Goal: Task Accomplishment & Management: Complete application form

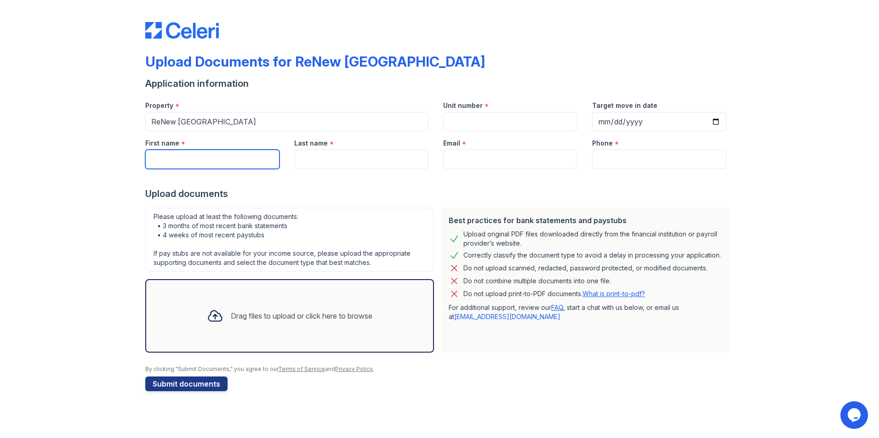
click at [270, 161] on input "First name" at bounding box center [212, 159] width 134 height 19
type input "[PERSON_NAME]"
type input "[PERSON_NAME] Kong"
type input "[PERSON_NAME][EMAIL_ADDRESS][DOMAIN_NAME]"
type input "[PHONE_NUMBER]"
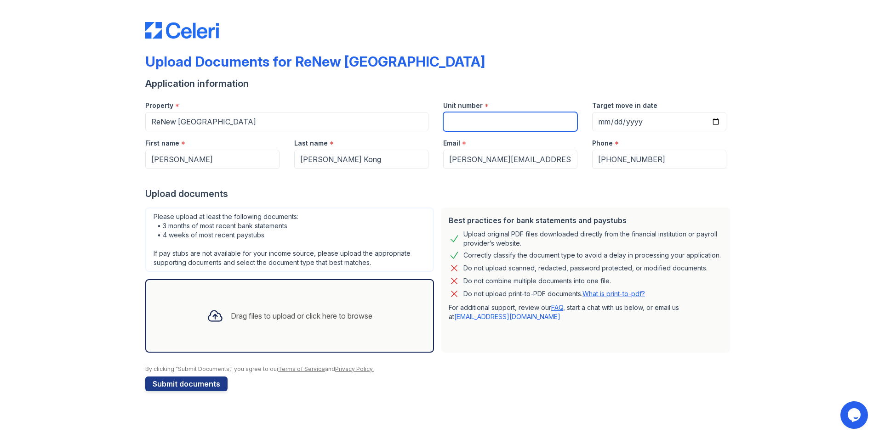
click at [478, 119] on input "Unit number" at bounding box center [510, 121] width 134 height 19
type input "123"
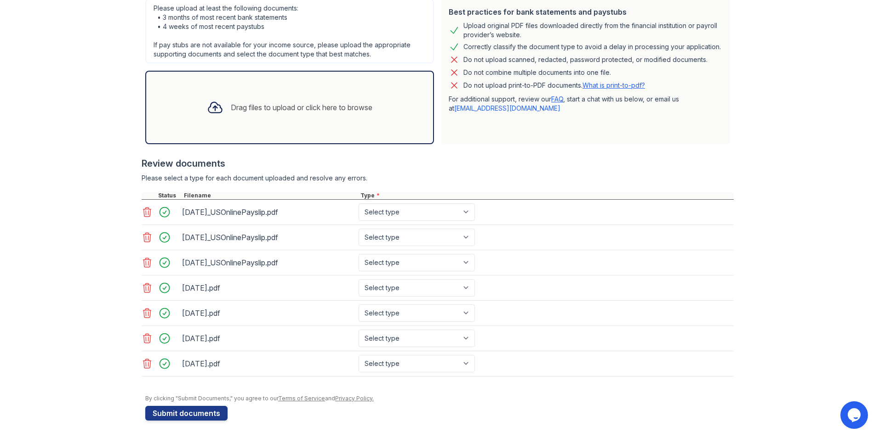
scroll to position [210, 0]
click at [468, 212] on select "Select type Paystub Bank Statement Offer Letter Tax Documents Benefit Award Let…" at bounding box center [416, 211] width 116 height 17
select select "paystub"
click at [358, 203] on select "Select type Paystub Bank Statement Offer Letter Tax Documents Benefit Award Let…" at bounding box center [416, 211] width 116 height 17
click at [465, 235] on select "Select type Paystub Bank Statement Offer Letter Tax Documents Benefit Award Let…" at bounding box center [416, 236] width 116 height 17
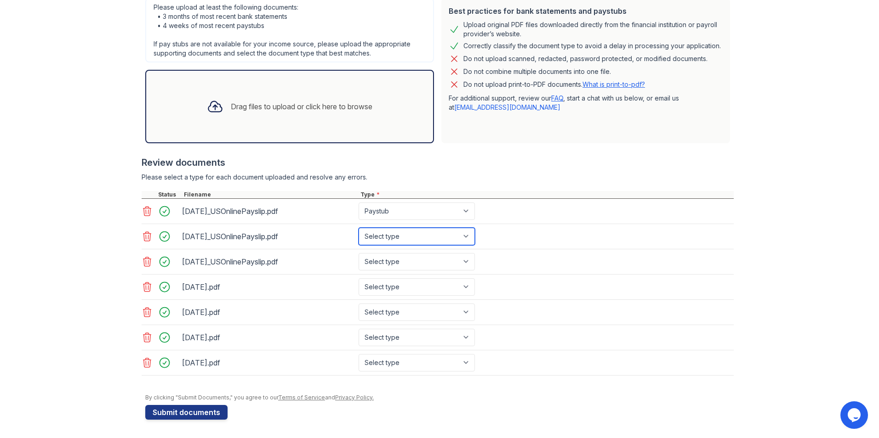
select select "paystub"
click at [358, 228] on select "Select type Paystub Bank Statement Offer Letter Tax Documents Benefit Award Let…" at bounding box center [416, 236] width 116 height 17
click at [465, 258] on select "Select type Paystub Bank Statement Offer Letter Tax Documents Benefit Award Let…" at bounding box center [416, 261] width 116 height 17
select select "paystub"
click at [358, 253] on select "Select type Paystub Bank Statement Offer Letter Tax Documents Benefit Award Let…" at bounding box center [416, 261] width 116 height 17
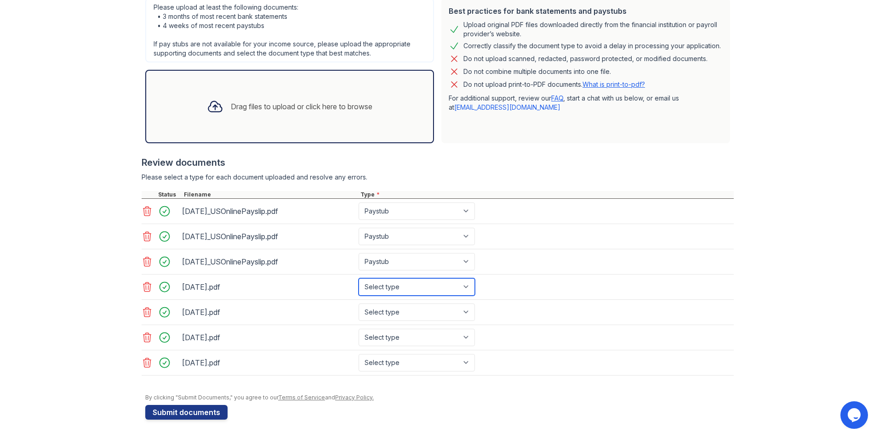
click at [464, 288] on select "Select type Paystub Bank Statement Offer Letter Tax Documents Benefit Award Let…" at bounding box center [416, 286] width 116 height 17
select select "bank_statement"
click at [358, 278] on select "Select type Paystub Bank Statement Offer Letter Tax Documents Benefit Award Let…" at bounding box center [416, 286] width 116 height 17
click at [465, 312] on select "Select type Paystub Bank Statement Offer Letter Tax Documents Benefit Award Let…" at bounding box center [416, 312] width 116 height 17
select select "bank_statement"
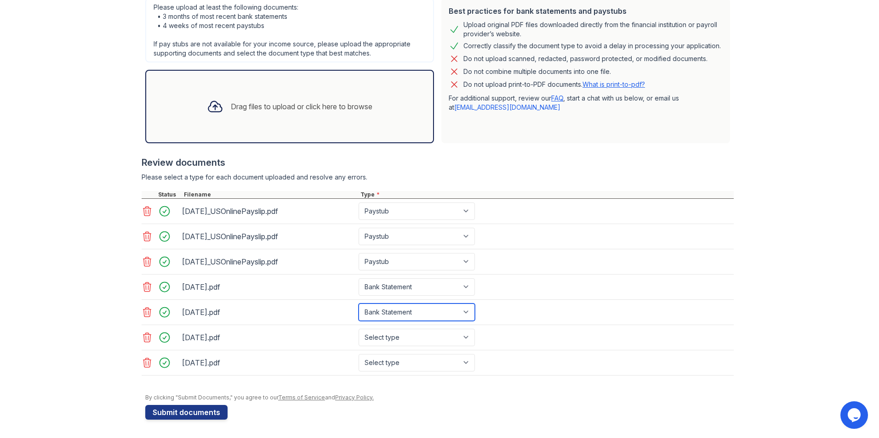
click at [358, 304] on select "Select type Paystub Bank Statement Offer Letter Tax Documents Benefit Award Let…" at bounding box center [416, 312] width 116 height 17
click at [470, 336] on select "Select type Paystub Bank Statement Offer Letter Tax Documents Benefit Award Let…" at bounding box center [416, 337] width 116 height 17
select select "bank_statement"
click at [358, 329] on select "Select type Paystub Bank Statement Offer Letter Tax Documents Benefit Award Let…" at bounding box center [416, 337] width 116 height 17
click at [466, 367] on select "Select type Paystub Bank Statement Offer Letter Tax Documents Benefit Award Let…" at bounding box center [416, 362] width 116 height 17
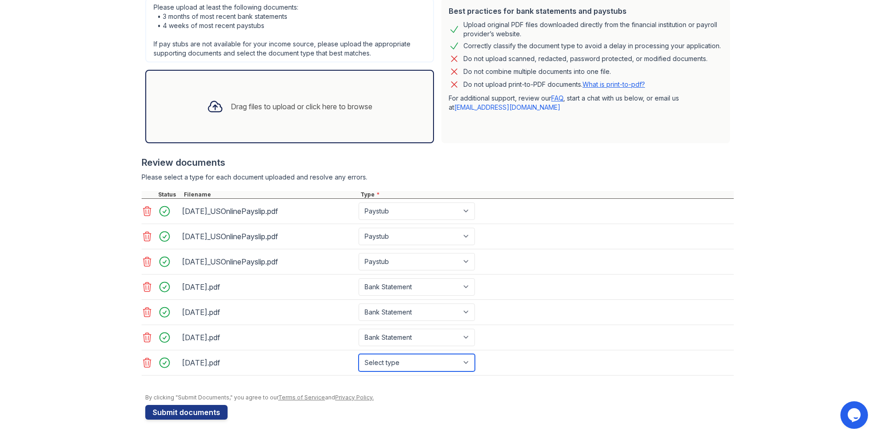
select select "bank_statement"
click at [358, 354] on select "Select type Paystub Bank Statement Offer Letter Tax Documents Benefit Award Let…" at bounding box center [416, 362] width 116 height 17
click at [200, 412] on button "Submit documents" at bounding box center [186, 412] width 82 height 15
